Goal: Task Accomplishment & Management: Complete application form

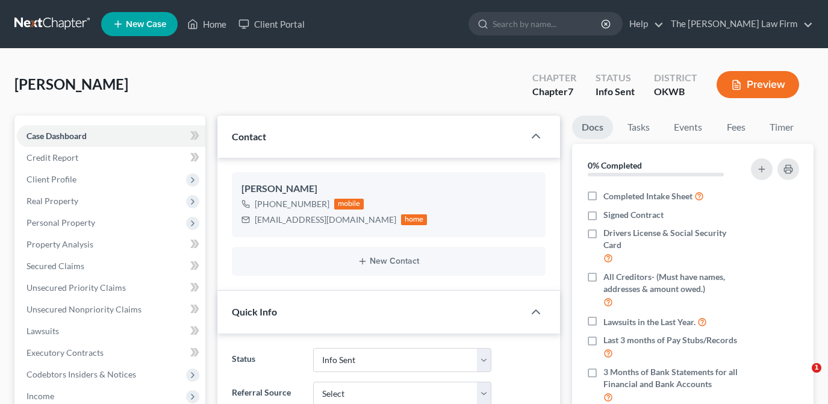
select select "3"
click at [575, 23] on input "search" at bounding box center [547, 24] width 110 height 22
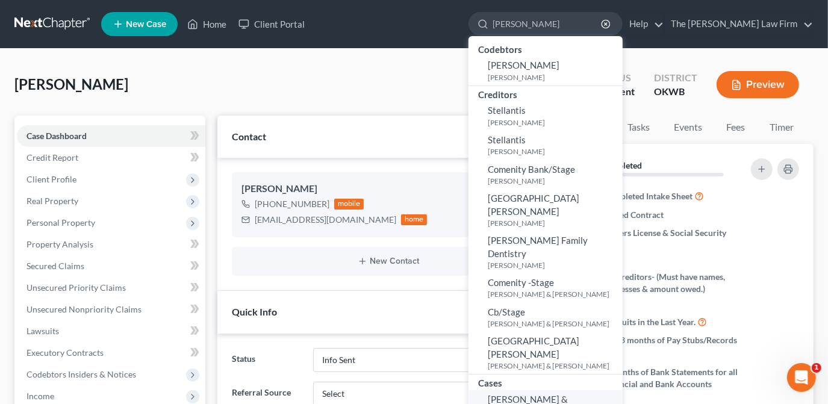
type input "[PERSON_NAME]"
click at [568, 394] on span "[PERSON_NAME] & [PERSON_NAME]" at bounding box center [528, 405] width 80 height 23
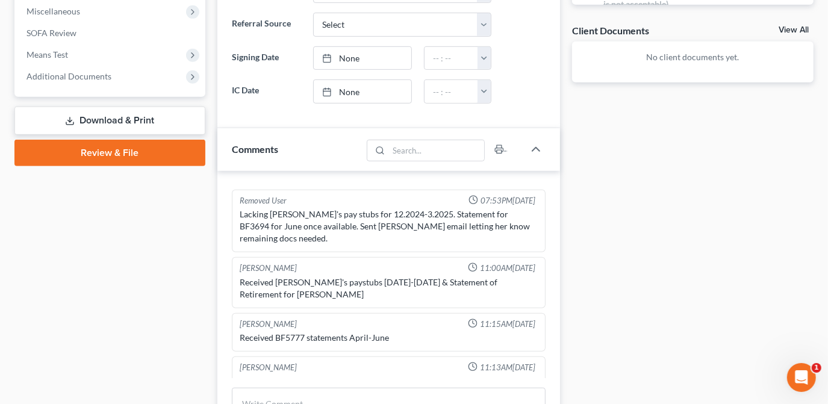
scroll to position [539, 0]
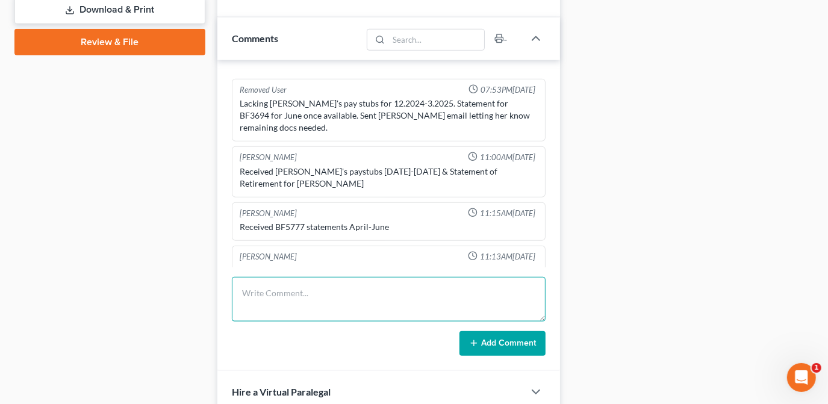
click at [348, 290] on textarea at bounding box center [389, 299] width 314 height 45
click at [426, 290] on textarea "Called in for an update, connected her to Stormi. Has not been contacted since …" at bounding box center [389, 299] width 314 height 45
type textarea "Called in for an update, connected her to Stormi. Client has not been contacted…"
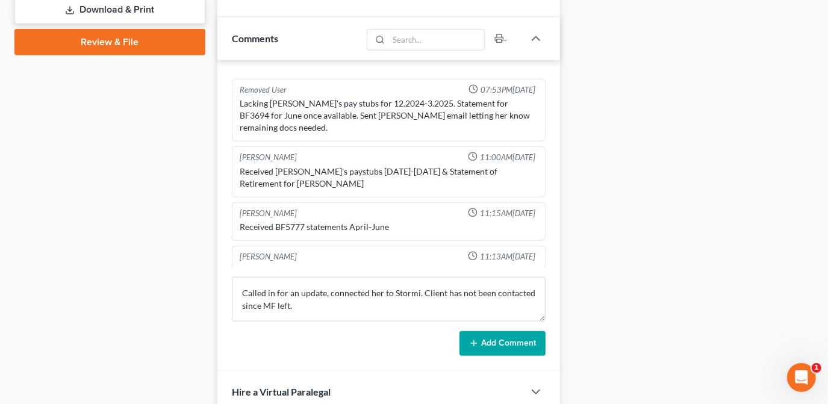
click at [497, 340] on button "Add Comment" at bounding box center [502, 343] width 86 height 25
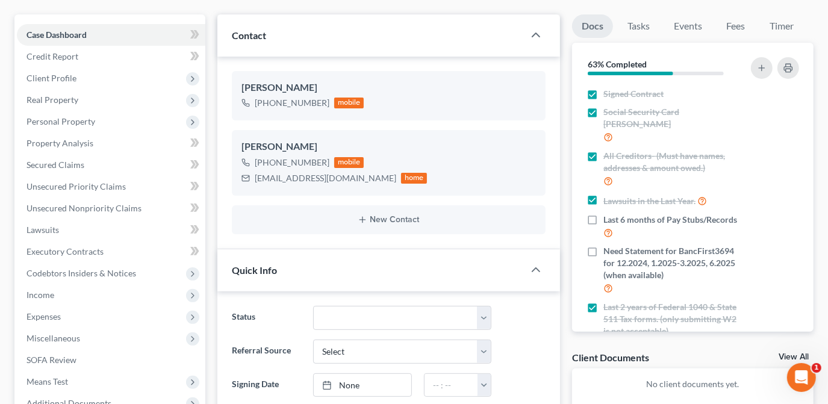
scroll to position [0, 0]
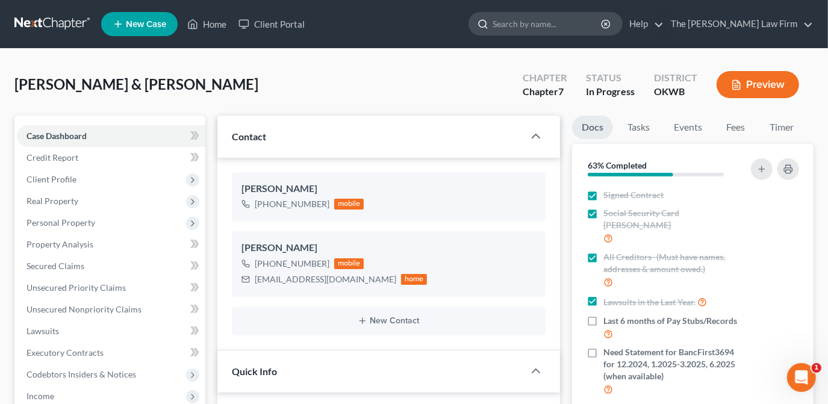
click at [584, 18] on input "search" at bounding box center [547, 24] width 110 height 22
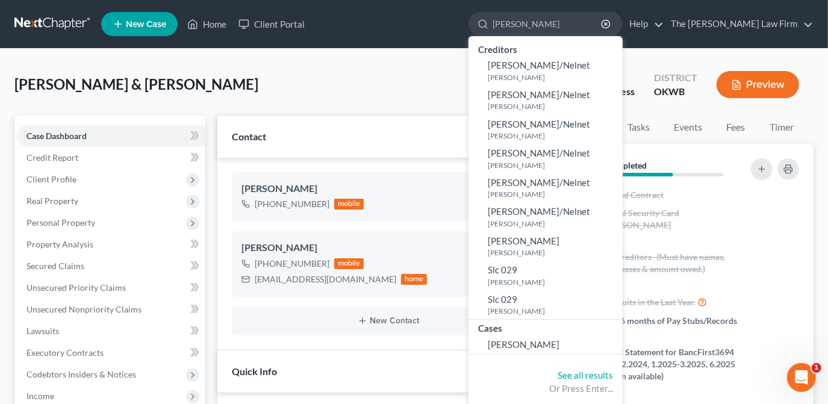
type input "[PERSON_NAME]"
drag, startPoint x: 563, startPoint y: 329, endPoint x: 568, endPoint y: 335, distance: 7.2
click at [568, 332] on div "Cases" at bounding box center [545, 327] width 154 height 15
click at [559, 340] on span "[PERSON_NAME]" at bounding box center [524, 344] width 72 height 11
select select "4"
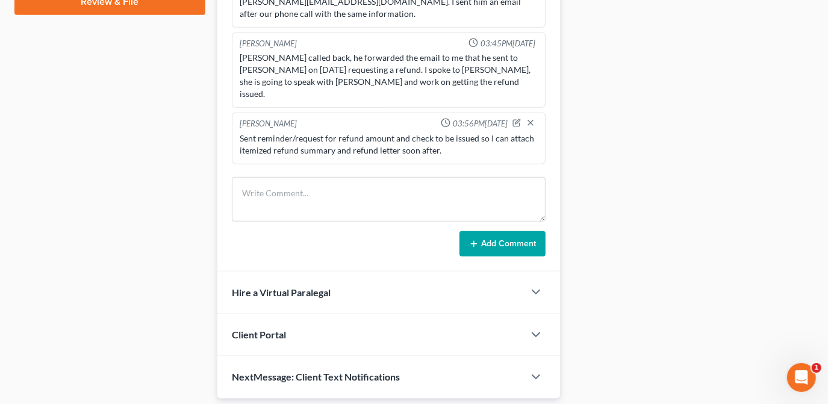
scroll to position [506, 0]
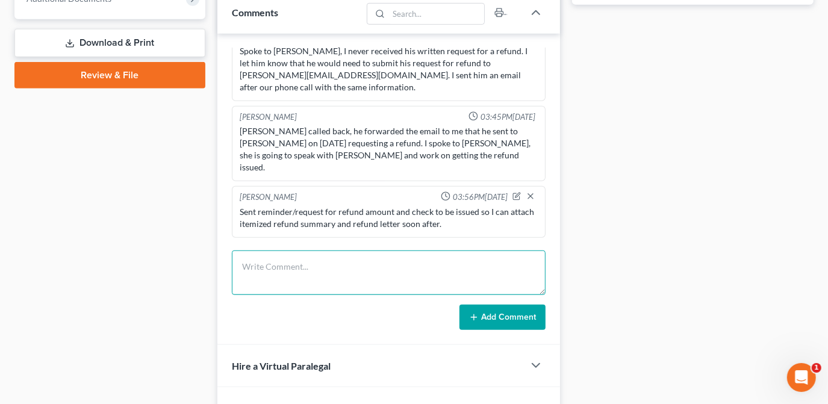
drag, startPoint x: 320, startPoint y: 263, endPoint x: 349, endPoint y: 245, distance: 34.1
click at [321, 263] on textarea at bounding box center [389, 272] width 314 height 45
type textarea "Deleting off PIF sheet"
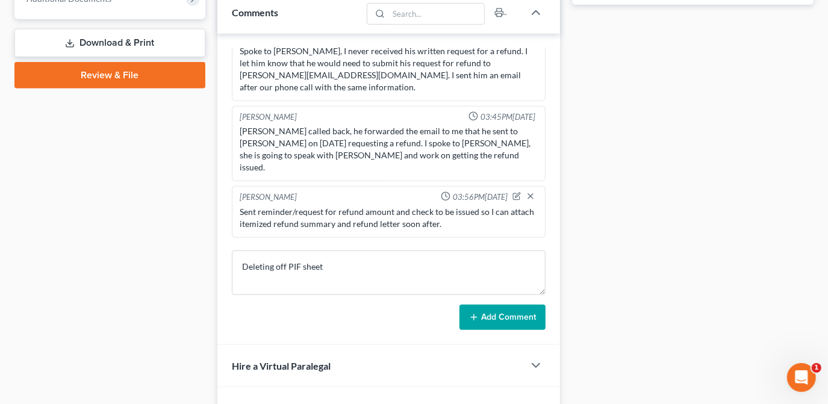
click at [489, 313] on button "Add Comment" at bounding box center [502, 317] width 86 height 25
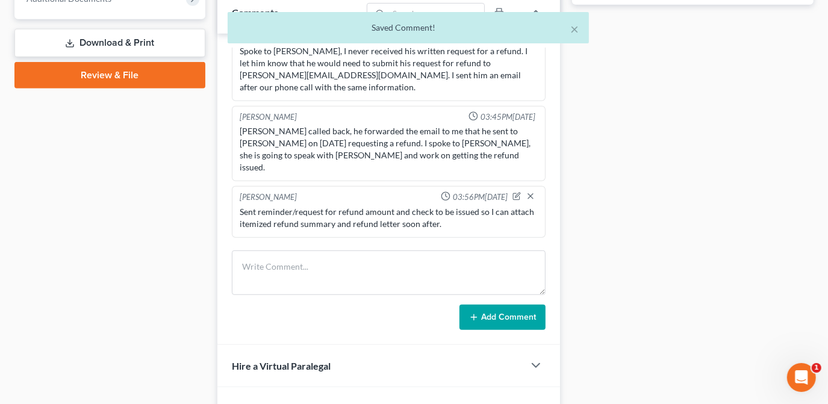
scroll to position [645, 0]
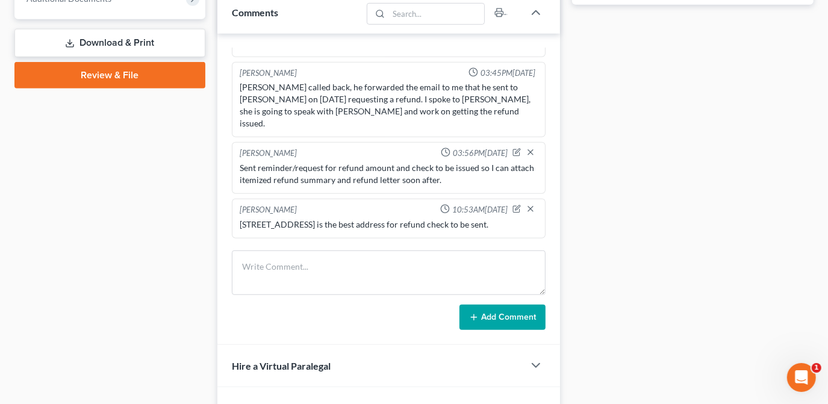
click at [111, 217] on div "Case Dashboard Payments Invoices Payments Payments Credit Report Client Profile" at bounding box center [109, 41] width 203 height 862
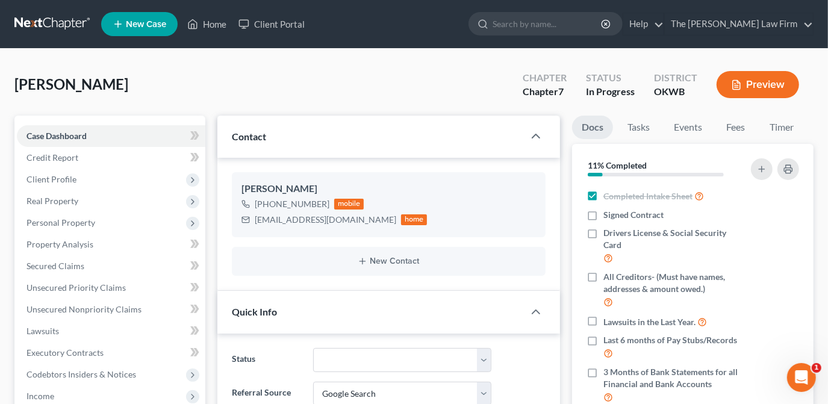
scroll to position [0, 0]
click at [572, 23] on input "search" at bounding box center [547, 24] width 110 height 22
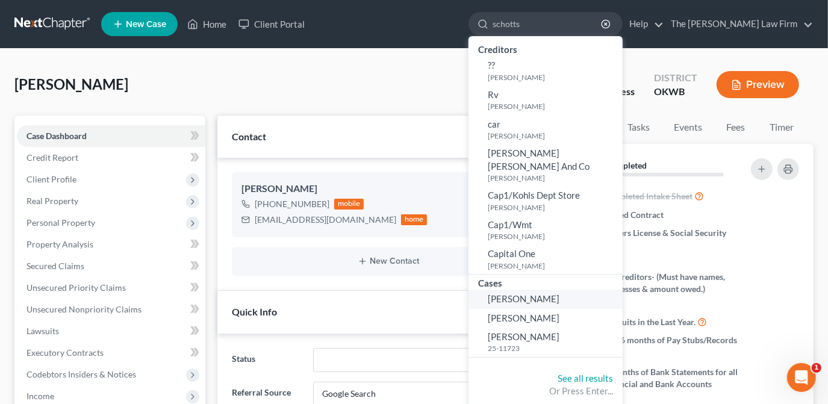
type input "schotts"
click at [601, 291] on link "[PERSON_NAME]" at bounding box center [545, 299] width 154 height 19
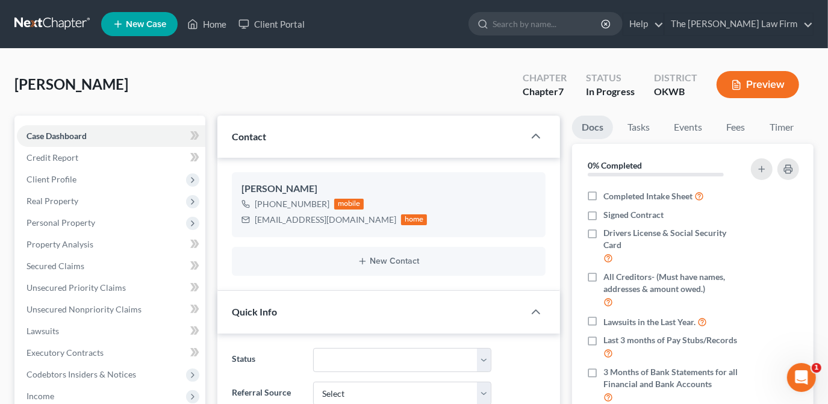
scroll to position [246, 0]
click at [67, 200] on span "Real Property" at bounding box center [52, 201] width 52 height 10
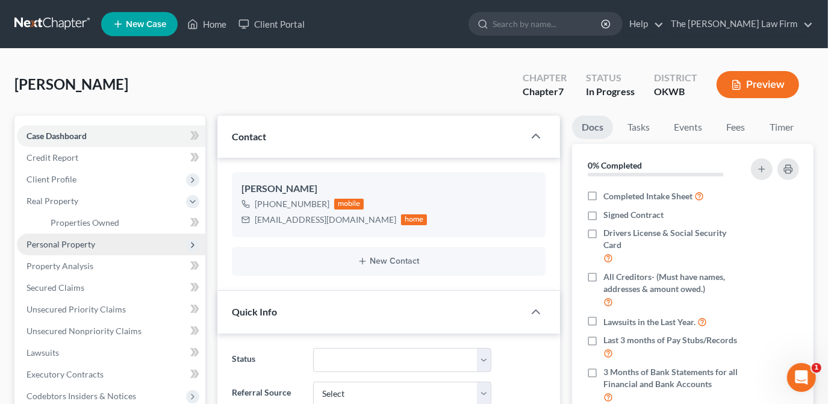
click at [75, 243] on span "Personal Property" at bounding box center [60, 244] width 69 height 10
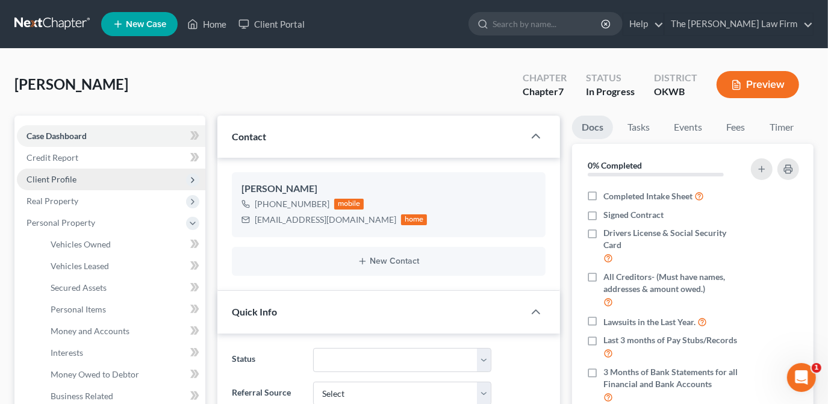
click at [60, 181] on span "Client Profile" at bounding box center [51, 179] width 50 height 10
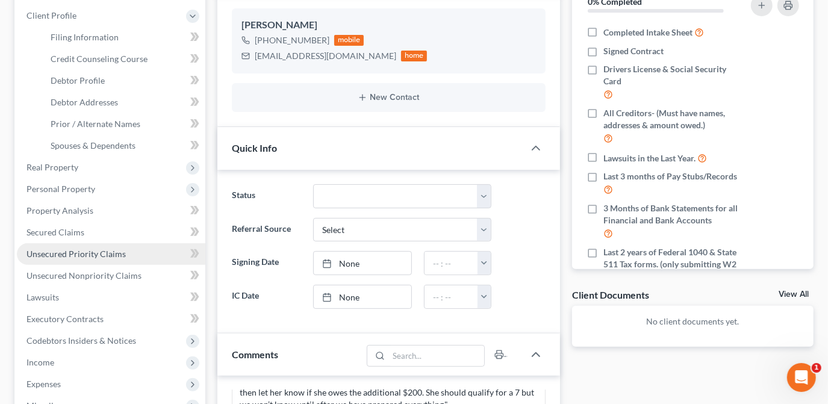
scroll to position [219, 0]
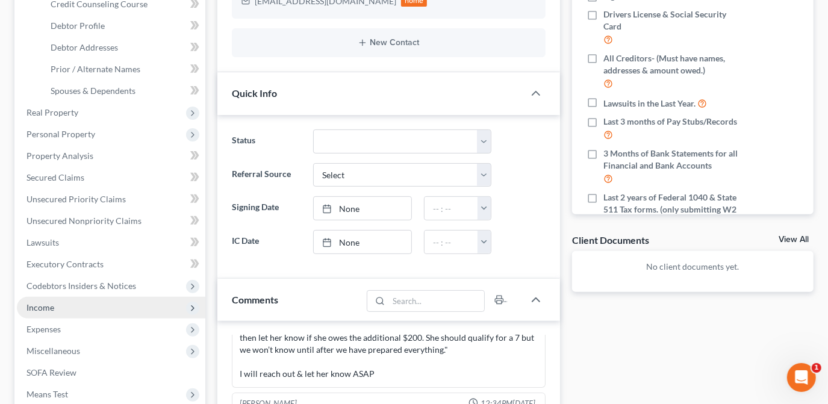
click at [69, 312] on span "Income" at bounding box center [111, 308] width 188 height 22
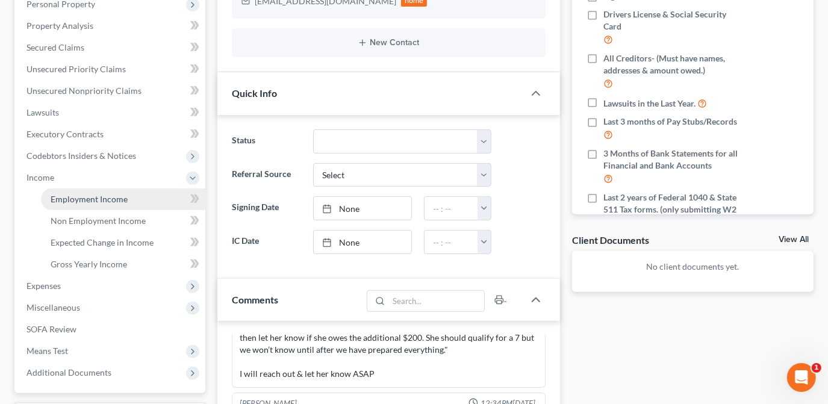
click at [113, 202] on span "Employment Income" at bounding box center [89, 199] width 77 height 10
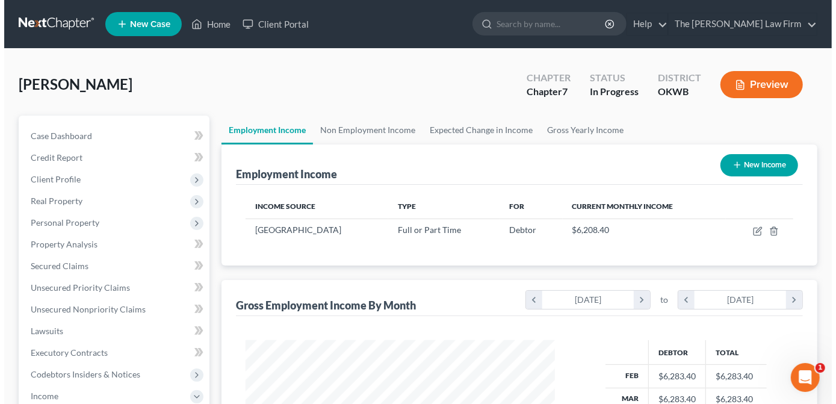
scroll to position [214, 333]
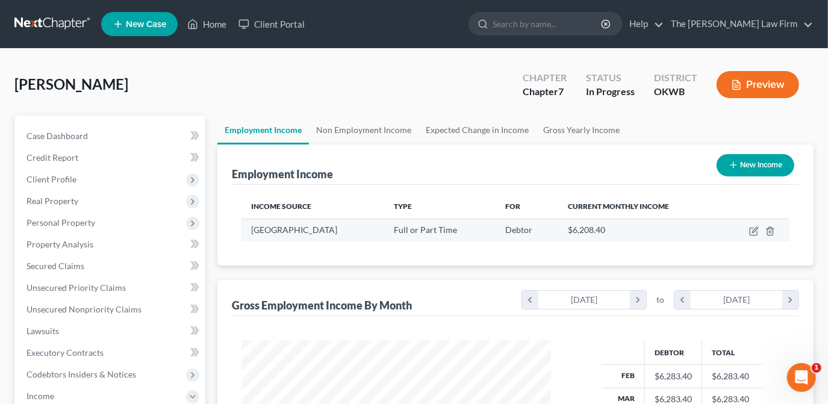
drag, startPoint x: 389, startPoint y: 230, endPoint x: 246, endPoint y: 237, distance: 143.5
click at [242, 240] on td "[GEOGRAPHIC_DATA]" at bounding box center [312, 230] width 143 height 23
click at [755, 228] on icon "button" at bounding box center [754, 229] width 5 height 5
select select "0"
select select "45"
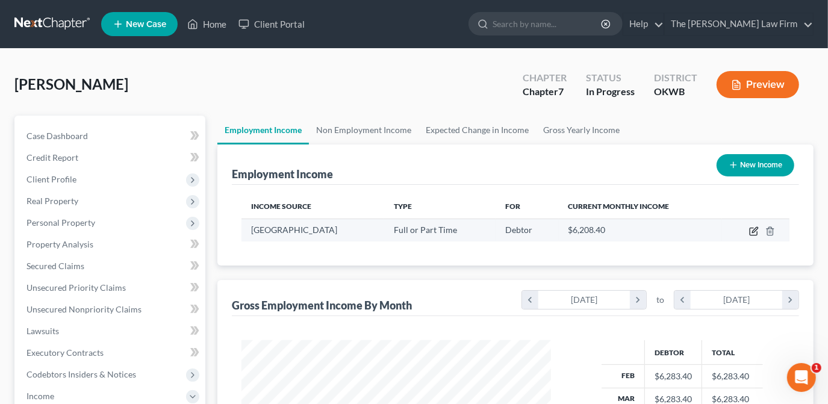
select select "0"
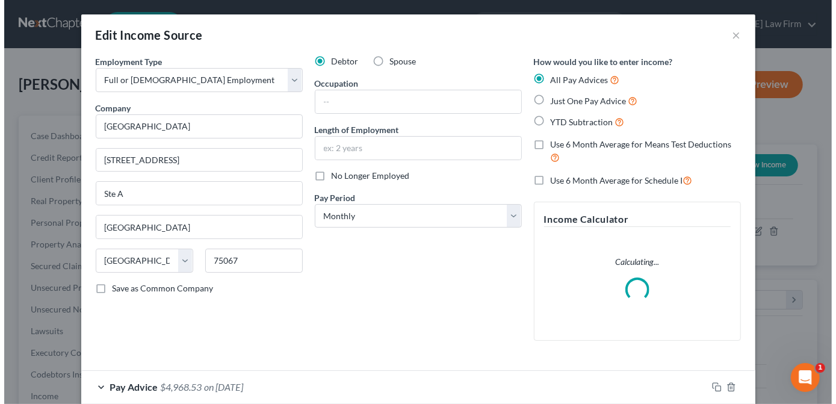
scroll to position [214, 337]
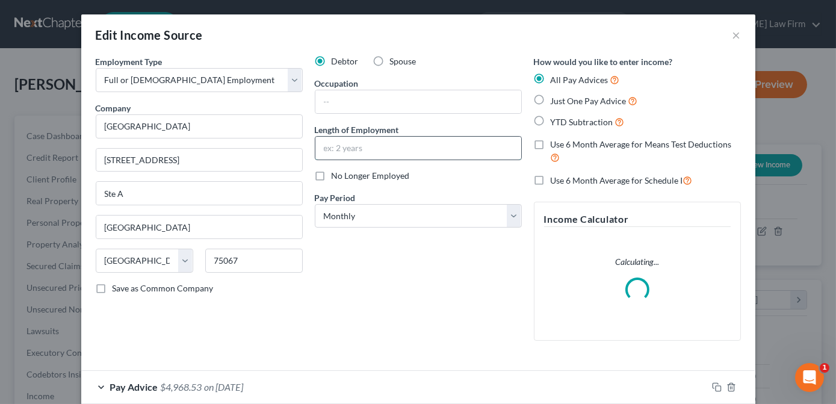
click at [365, 145] on input "text" at bounding box center [418, 148] width 206 height 23
click at [379, 119] on div "Debtor Spouse Occupation Length of Employment No Longer Employed Pay Period * S…" at bounding box center [418, 202] width 219 height 295
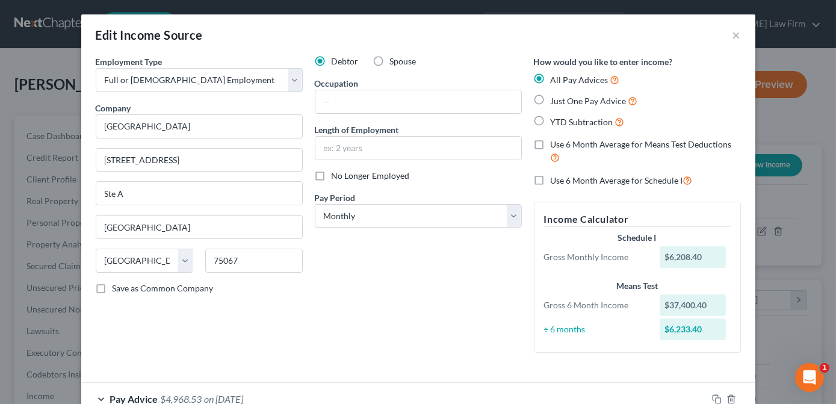
click at [345, 246] on div "Debtor Spouse Occupation Length of Employment No Longer Employed Pay Period * S…" at bounding box center [418, 208] width 219 height 307
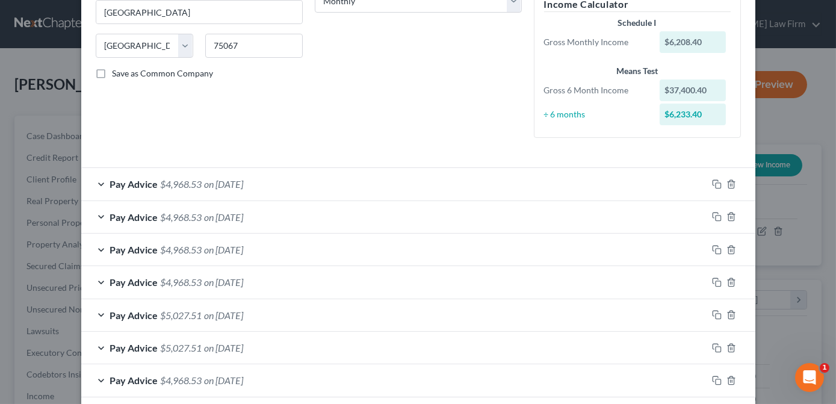
scroll to position [162, 0]
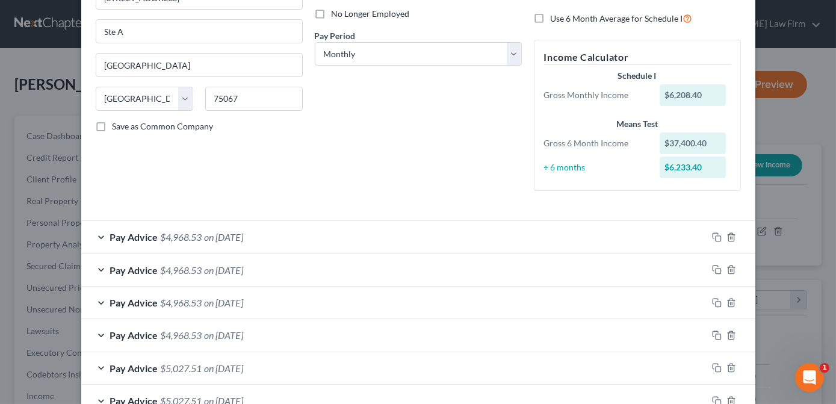
click at [451, 113] on div "Debtor Spouse Occupation Length of Employment No Longer Employed Pay Period * S…" at bounding box center [418, 46] width 219 height 307
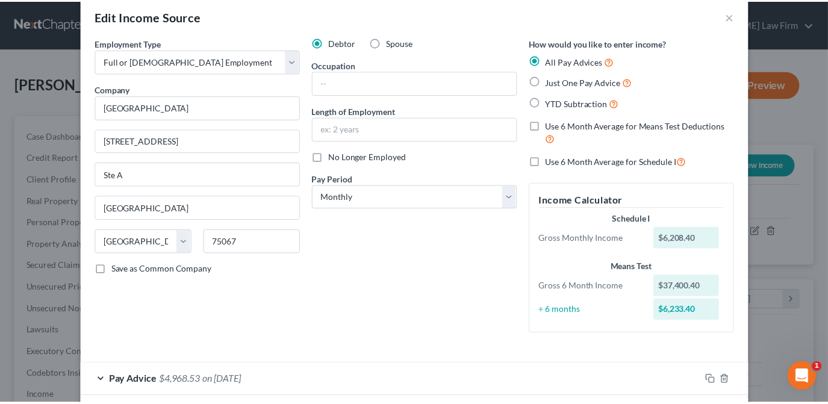
scroll to position [0, 0]
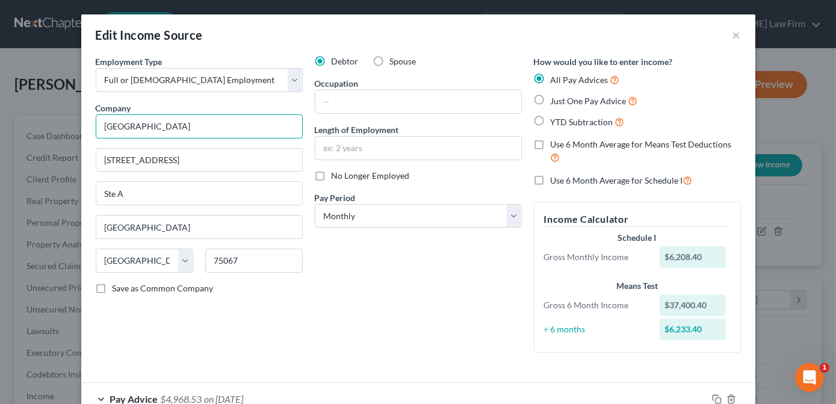
drag, startPoint x: 96, startPoint y: 127, endPoint x: 246, endPoint y: 135, distance: 149.5
click at [246, 135] on input "[GEOGRAPHIC_DATA]" at bounding box center [199, 126] width 207 height 24
click at [356, 271] on div "Debtor Spouse Occupation Length of Employment No Longer Employed Pay Period * S…" at bounding box center [418, 208] width 219 height 307
click at [733, 36] on button "×" at bounding box center [737, 35] width 8 height 14
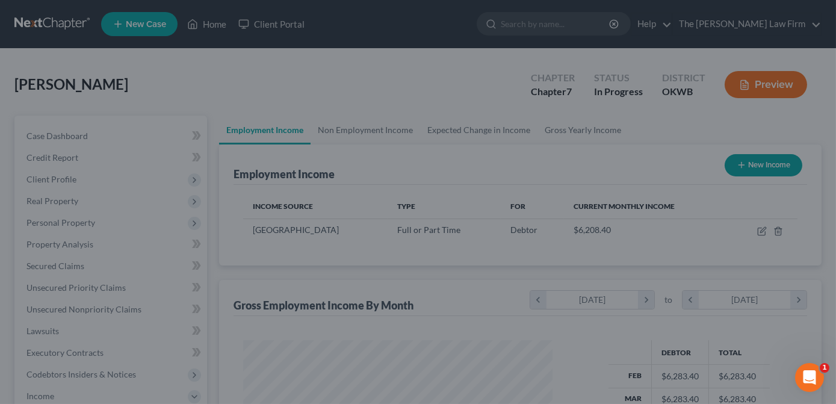
scroll to position [601767, 601648]
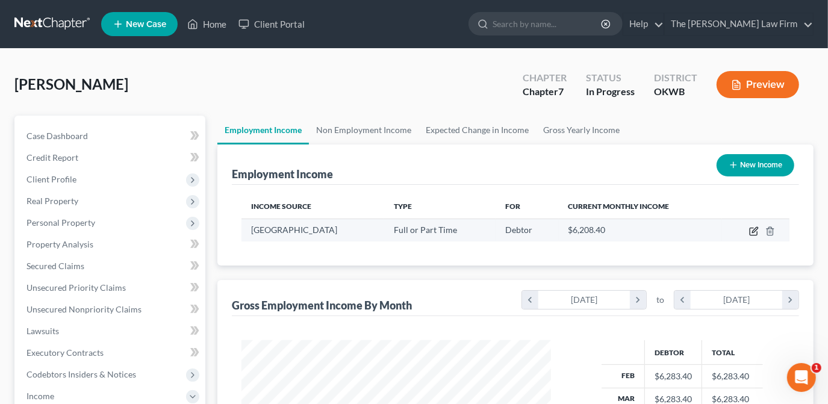
click at [753, 231] on icon "button" at bounding box center [754, 231] width 10 height 10
select select "0"
select select "45"
select select "0"
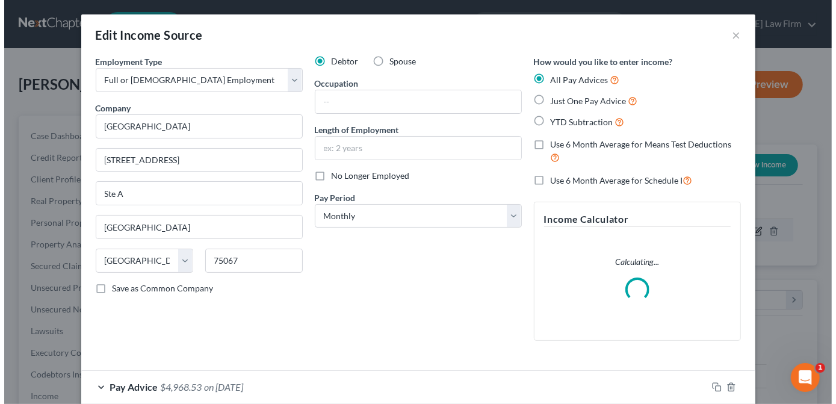
scroll to position [214, 337]
